Goal: Transaction & Acquisition: Purchase product/service

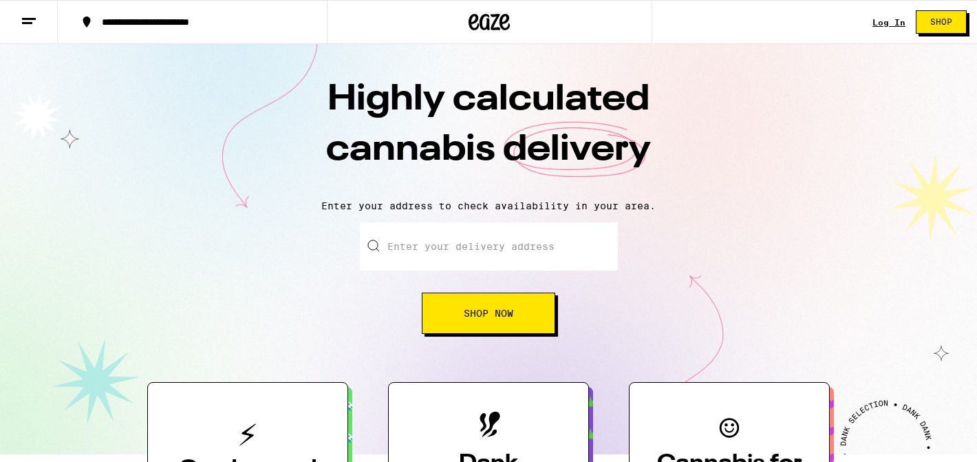
click at [445, 254] on input "Enter your delivery address" at bounding box center [489, 246] width 258 height 48
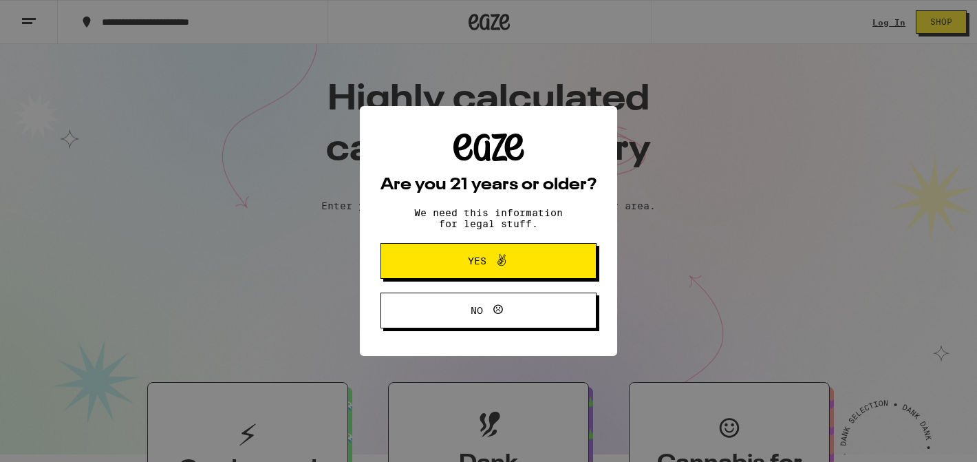
click at [475, 259] on span "Yes" at bounding box center [477, 261] width 19 height 10
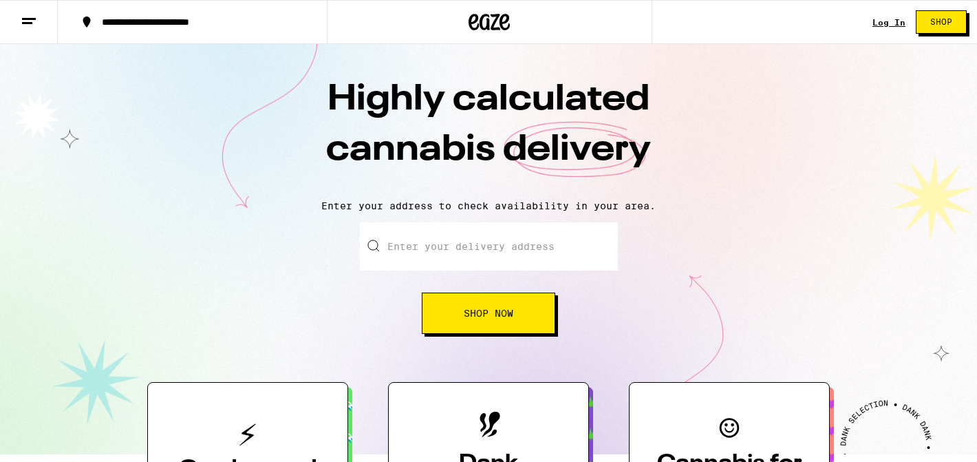
click at [467, 231] on input "Enter your delivery address" at bounding box center [489, 246] width 258 height 48
click at [470, 303] on button "Shop Now" at bounding box center [488, 312] width 133 height 41
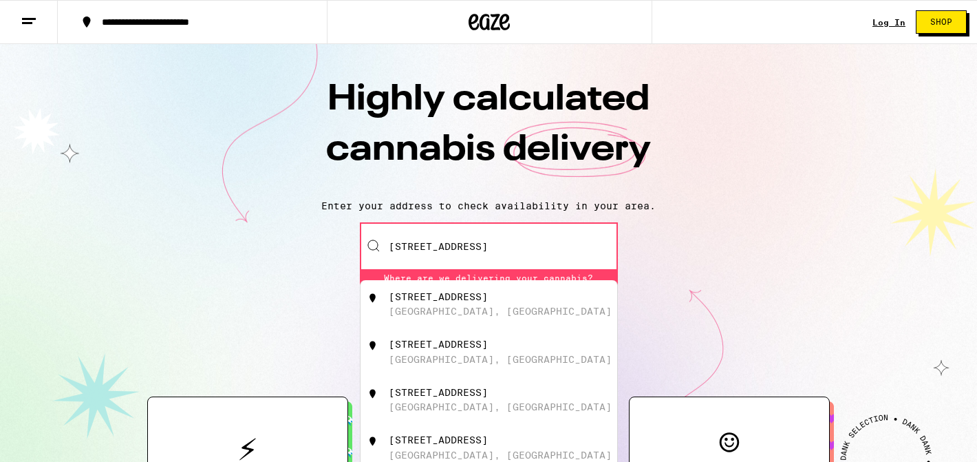
click at [431, 301] on div "[STREET_ADDRESS]" at bounding box center [438, 296] width 99 height 11
type input "[STREET_ADDRESS]"
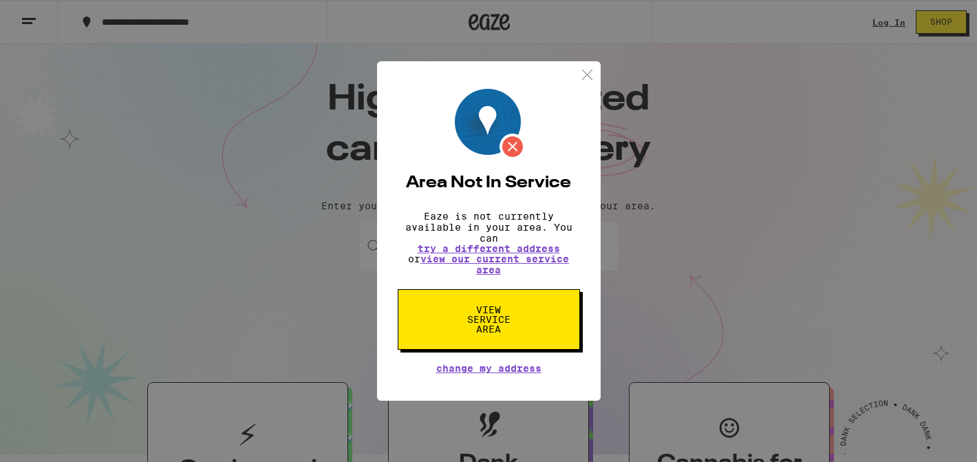
click at [491, 326] on span "View Service Area" at bounding box center [488, 319] width 71 height 29
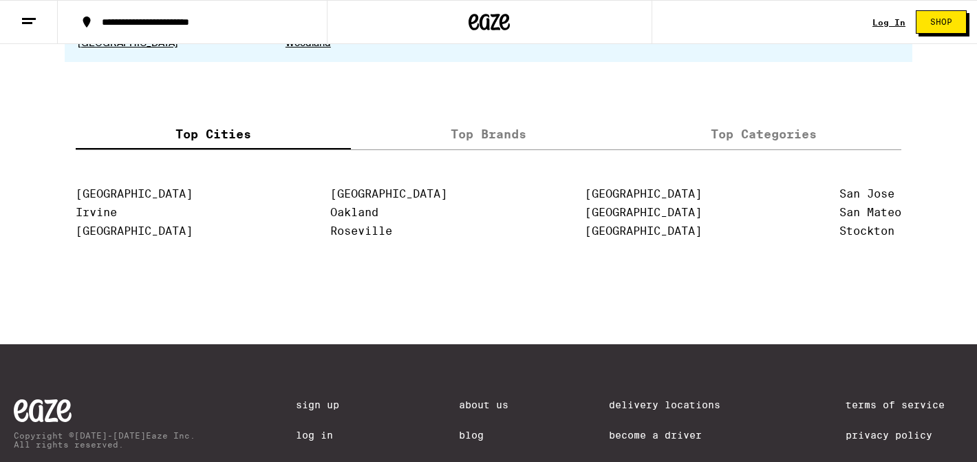
scroll to position [2853, 0]
